Goal: Information Seeking & Learning: Learn about a topic

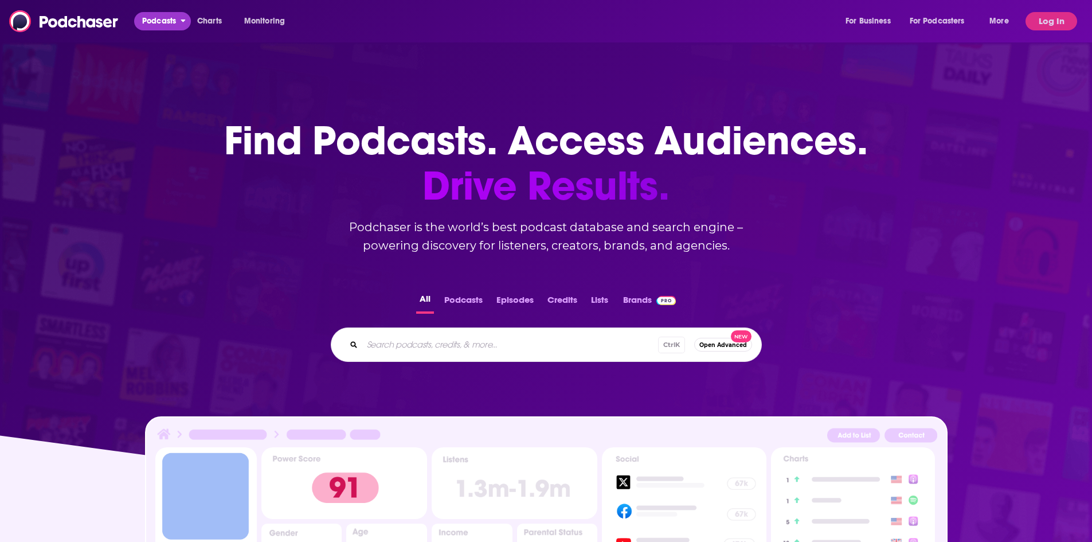
click at [159, 21] on span "Podcasts" at bounding box center [159, 21] width 34 height 16
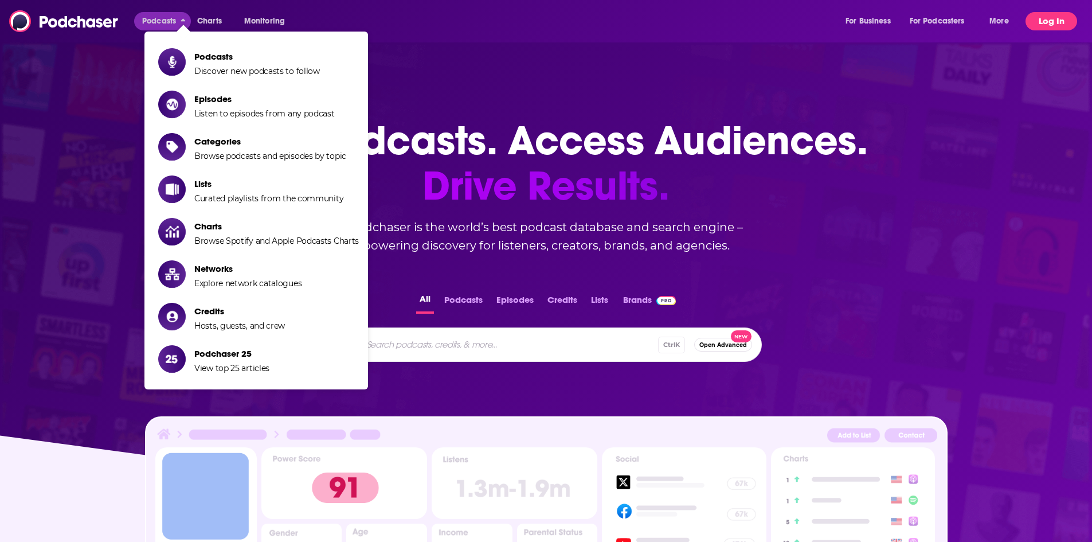
click at [1057, 19] on button "Log In" at bounding box center [1052, 21] width 52 height 18
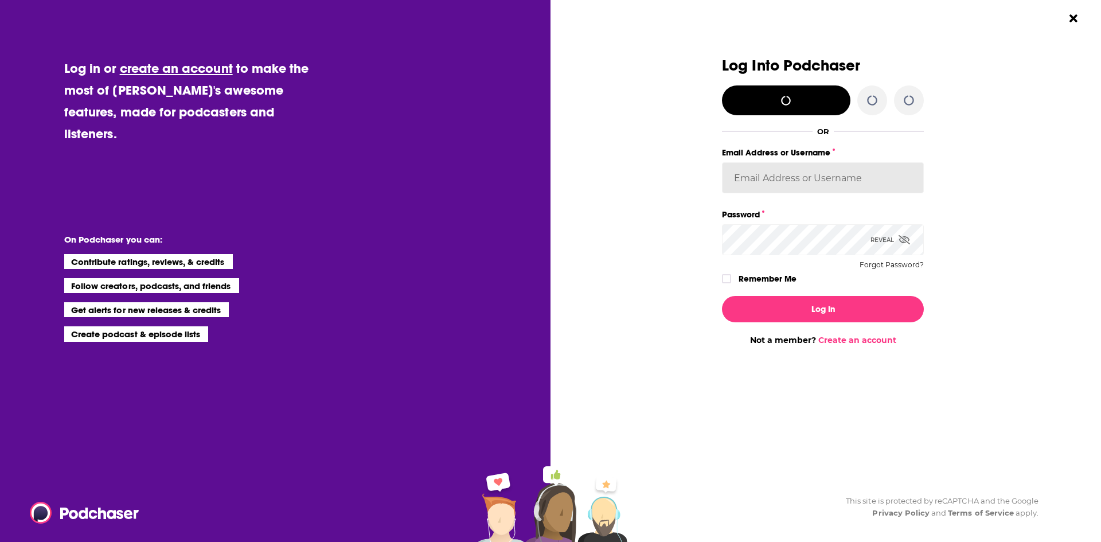
type input "BenLaurro"
click at [729, 280] on icon "Dialog" at bounding box center [726, 278] width 7 height 7
click at [904, 240] on icon "Dialog" at bounding box center [904, 239] width 11 height 9
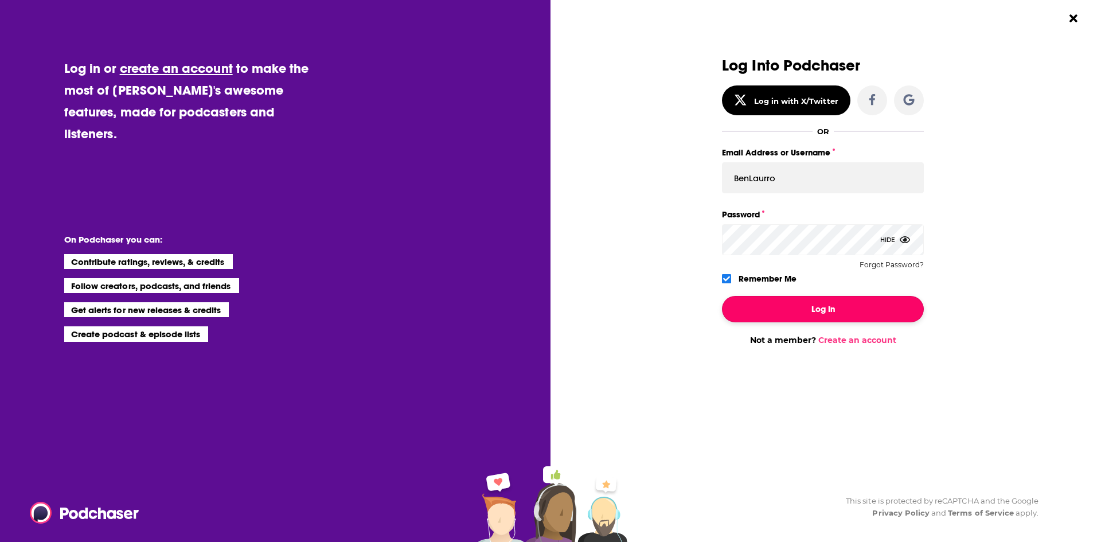
click at [806, 306] on button "Log In" at bounding box center [823, 309] width 202 height 26
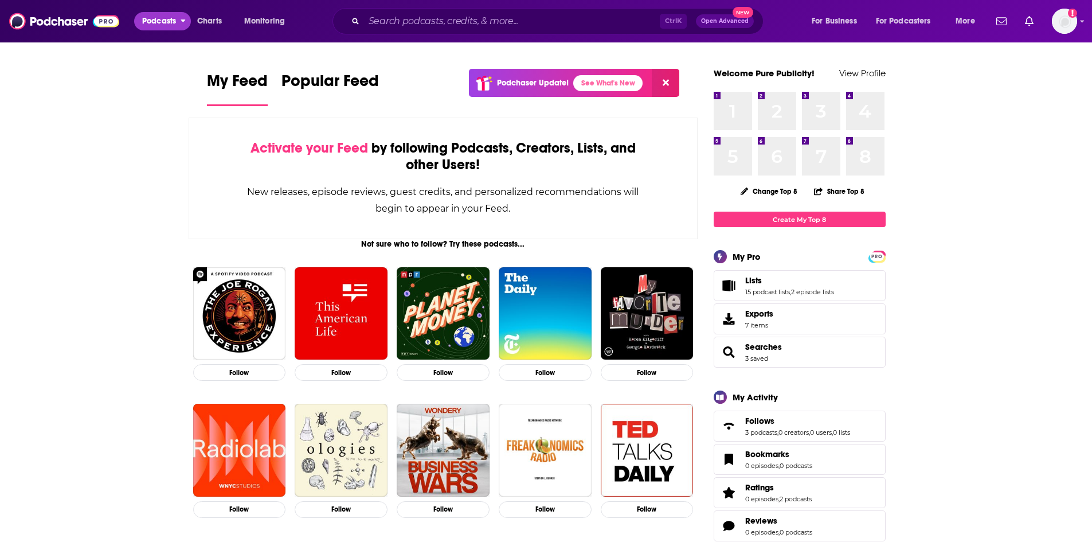
click at [162, 21] on span "Podcasts" at bounding box center [159, 21] width 34 height 16
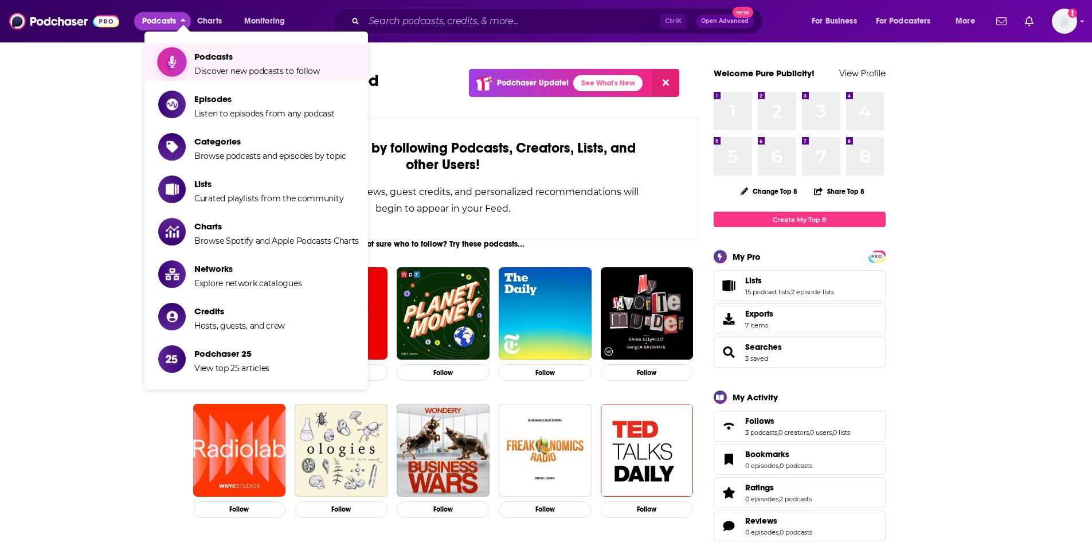
click at [193, 61] on link "Podcasts Discover new podcasts to follow" at bounding box center [258, 62] width 201 height 29
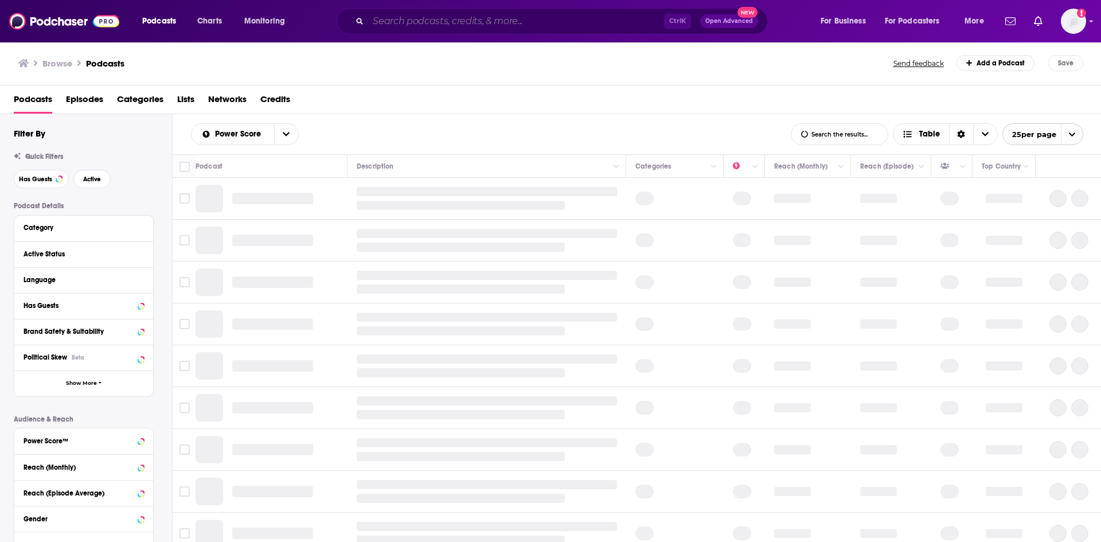
click at [390, 17] on input "Search podcasts, credits, & more..." at bounding box center [516, 21] width 296 height 18
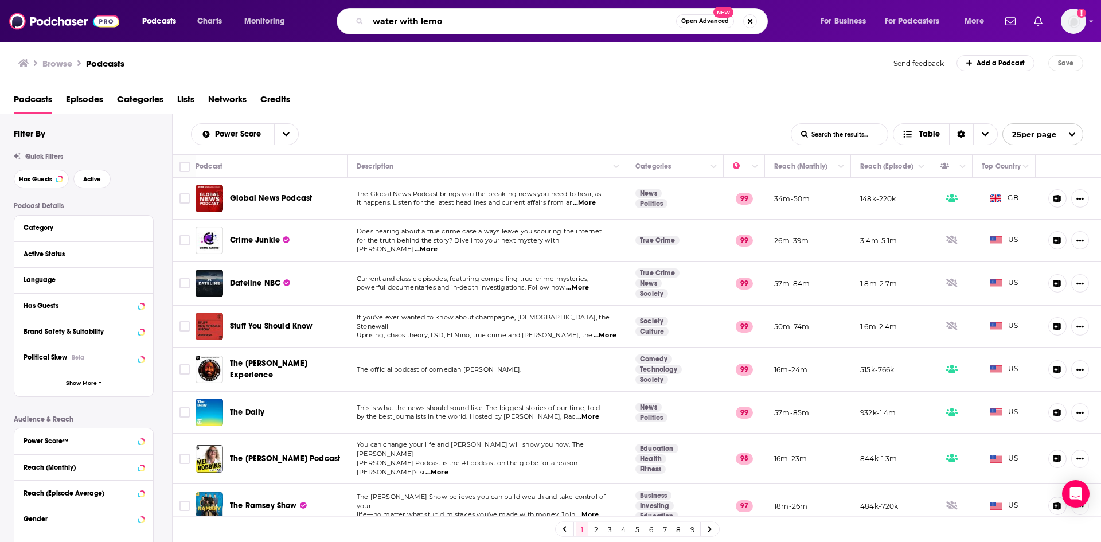
type input "water with lemon"
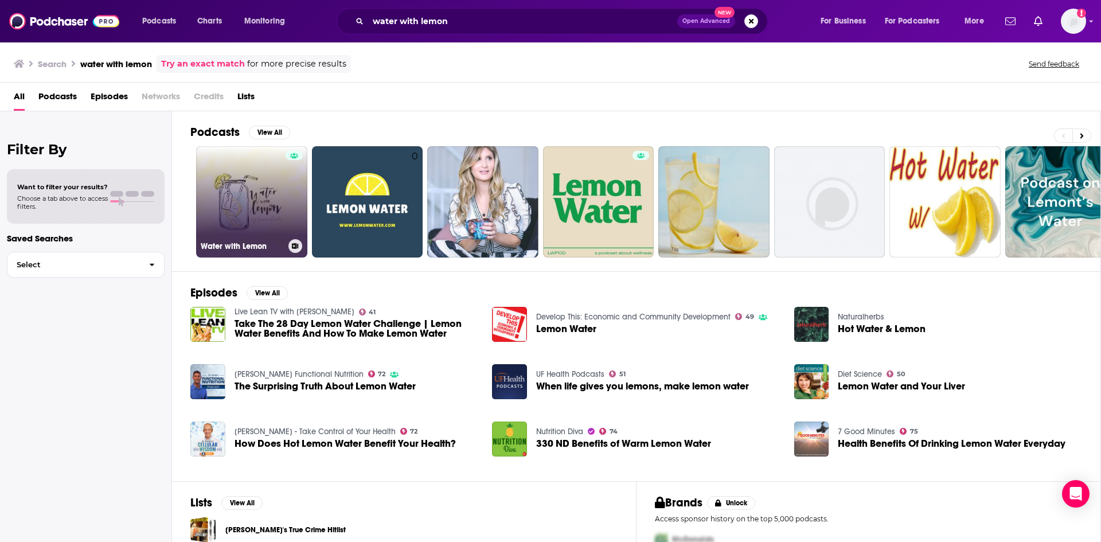
click at [276, 188] on link "Water with Lemon" at bounding box center [251, 201] width 111 height 111
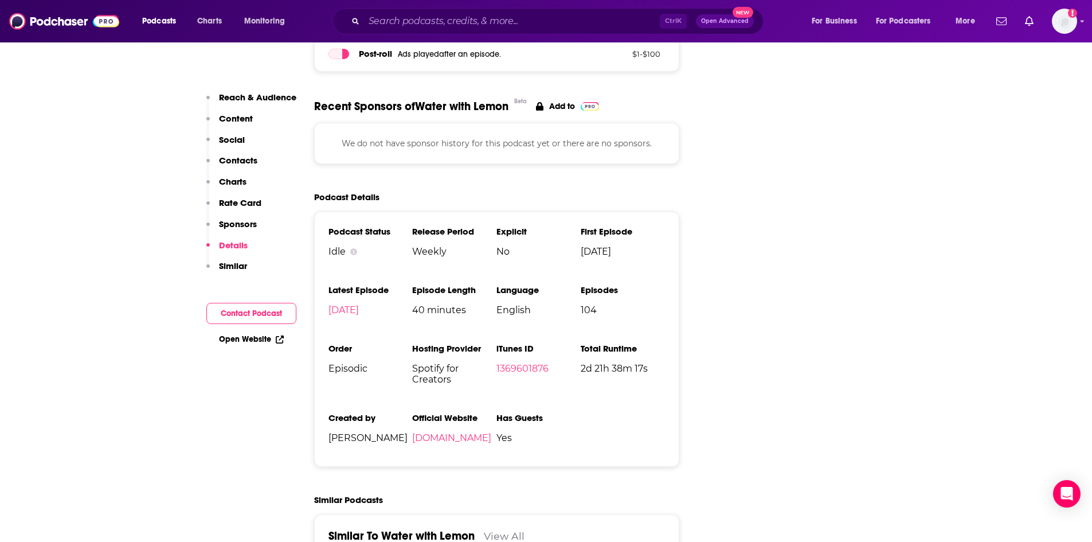
scroll to position [1548, 0]
click at [255, 338] on link "Open Website" at bounding box center [251, 339] width 65 height 10
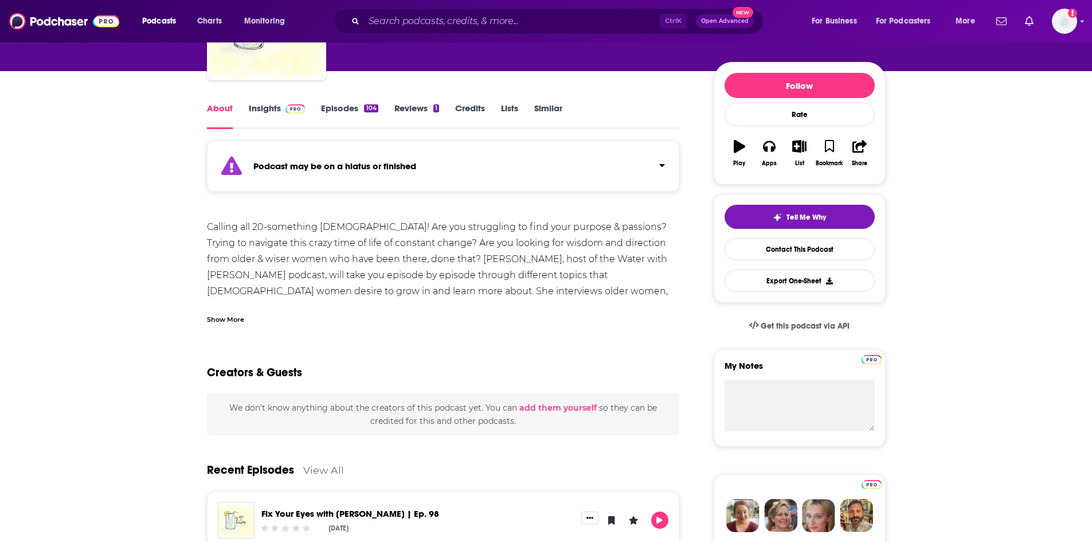
scroll to position [115, 0]
